Goal: Information Seeking & Learning: Learn about a topic

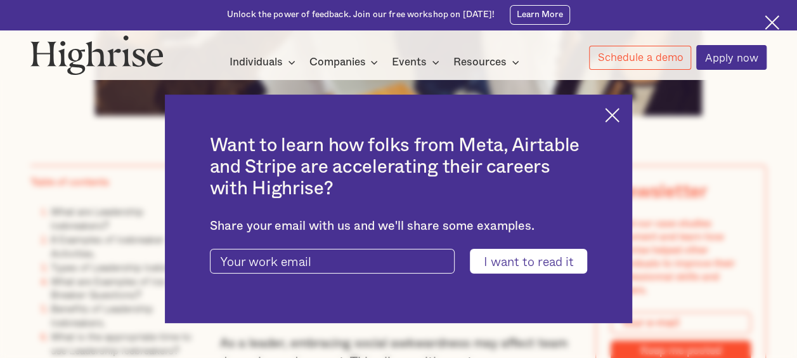
scroll to position [698, 0]
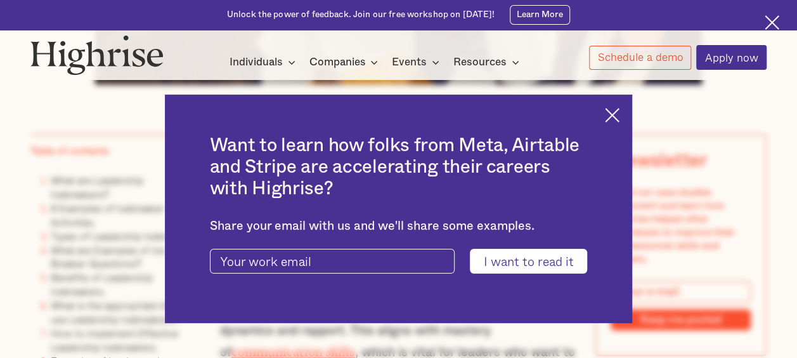
click at [620, 115] on img at bounding box center [612, 115] width 15 height 15
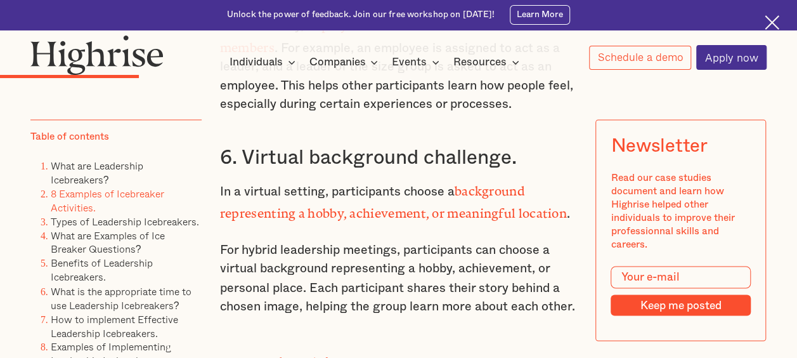
scroll to position [3361, 0]
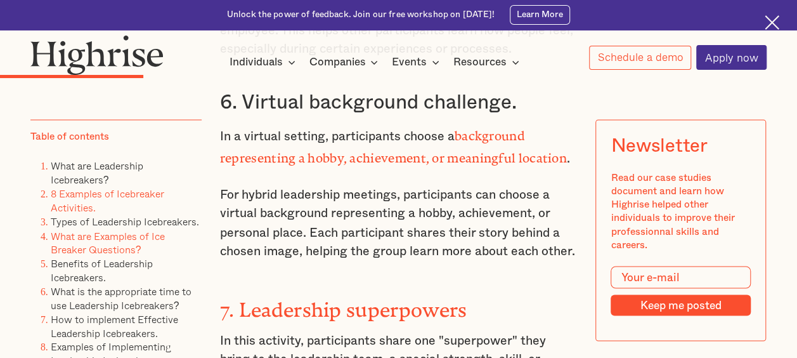
click at [107, 237] on link "What are Examples of Ice Breaker Questions?" at bounding box center [108, 241] width 114 height 29
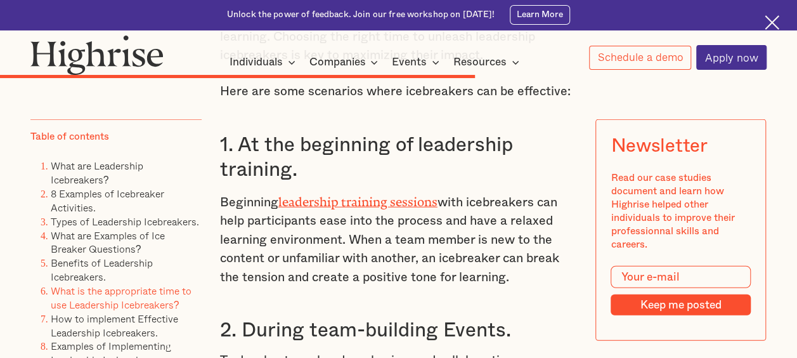
scroll to position [8527, 0]
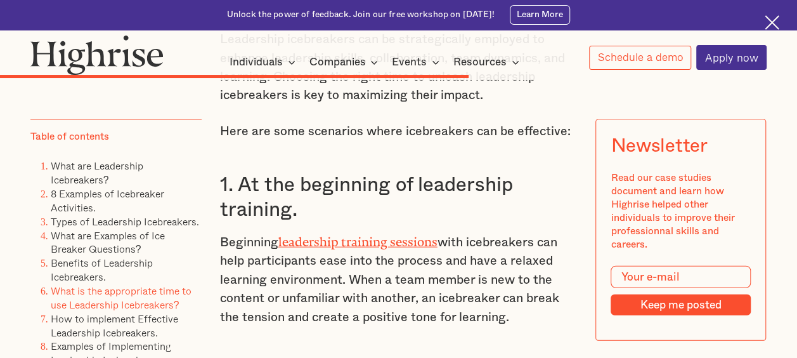
click at [365, 235] on link "leadership training sessions" at bounding box center [357, 239] width 159 height 8
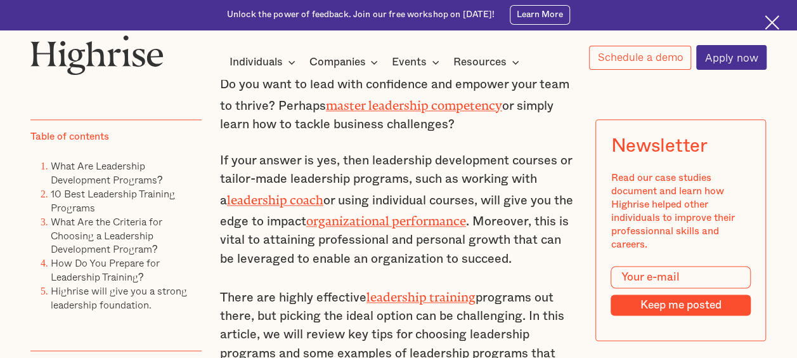
scroll to position [444, 0]
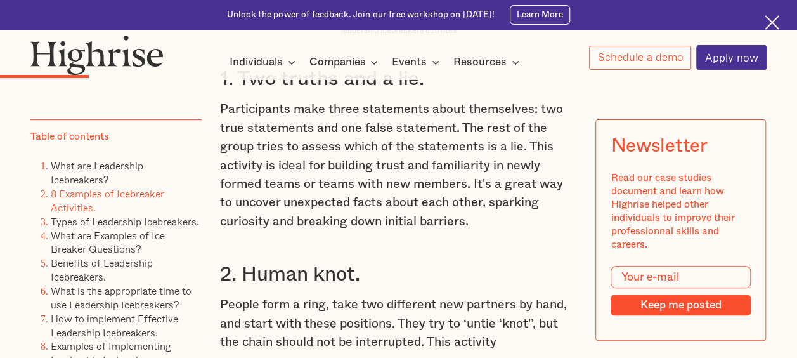
scroll to position [2473, 0]
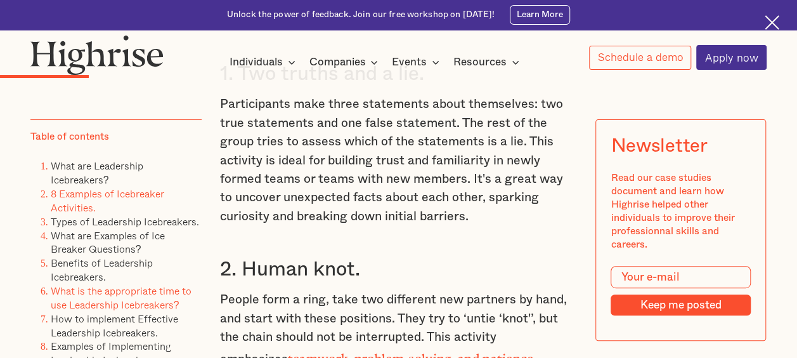
click at [85, 287] on link "What is the appropriate time to use Leadership Icebreakers?" at bounding box center [121, 297] width 141 height 29
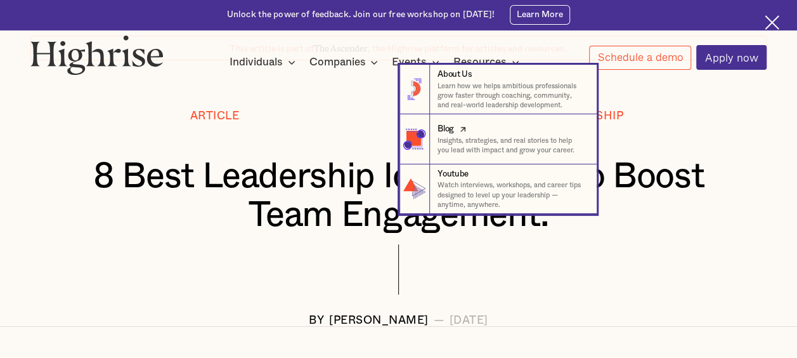
scroll to position [82, 0]
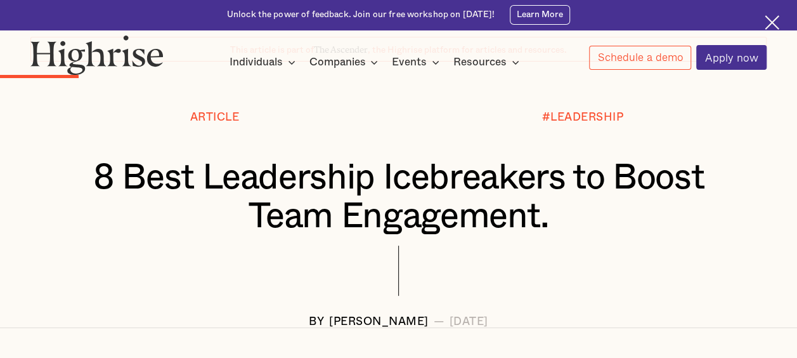
scroll to position [2473, 0]
